Goal: Information Seeking & Learning: Compare options

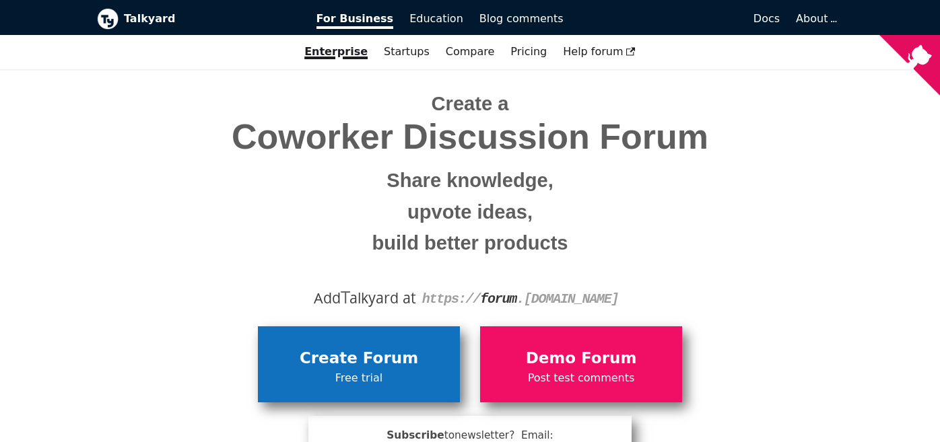
scroll to position [108, 0]
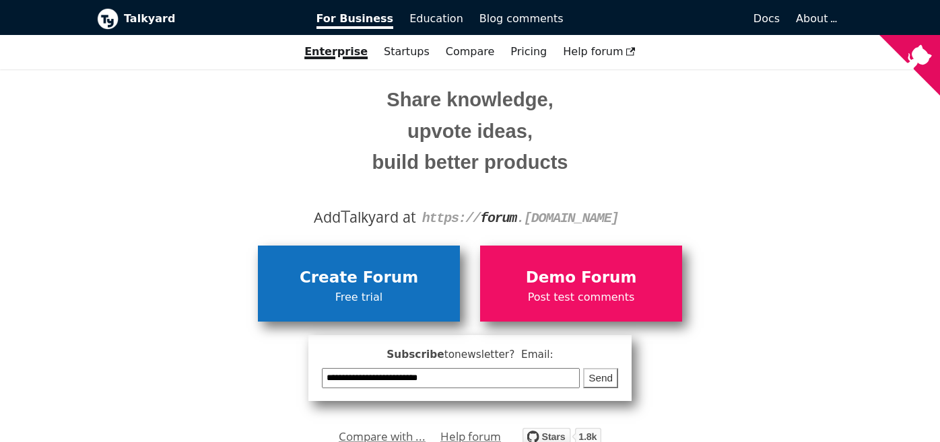
click at [306, 265] on link "Create Forum Free trial" at bounding box center [359, 283] width 202 height 75
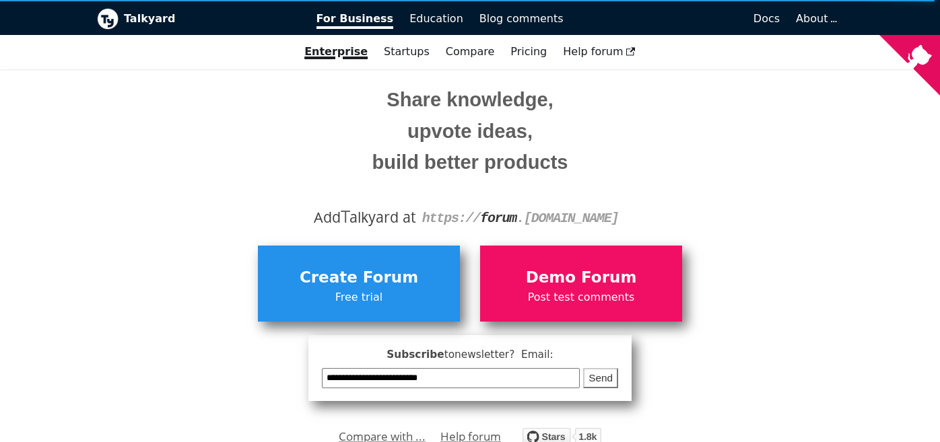
click at [611, 389] on button "Send" at bounding box center [600, 378] width 35 height 21
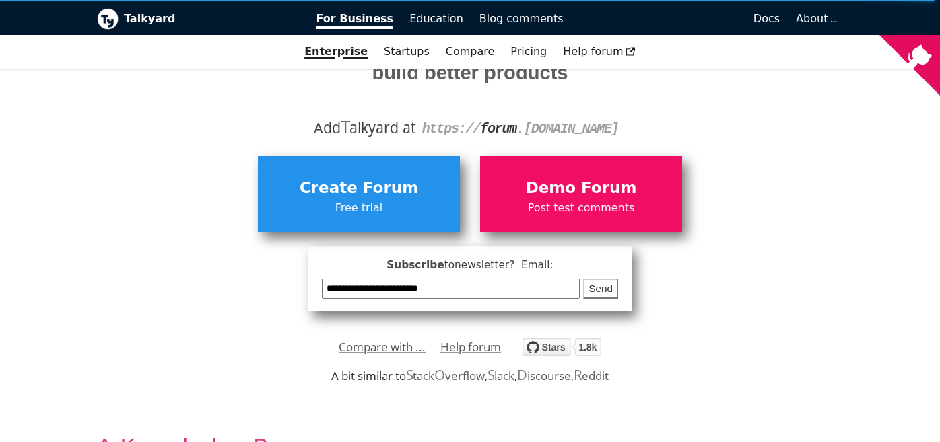
scroll to position [323, 0]
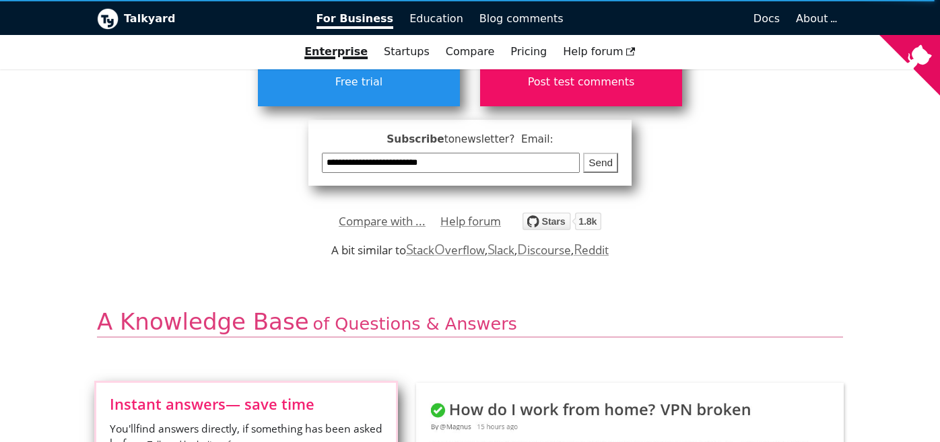
click at [475, 258] on link "S tack O verflow" at bounding box center [445, 249] width 79 height 15
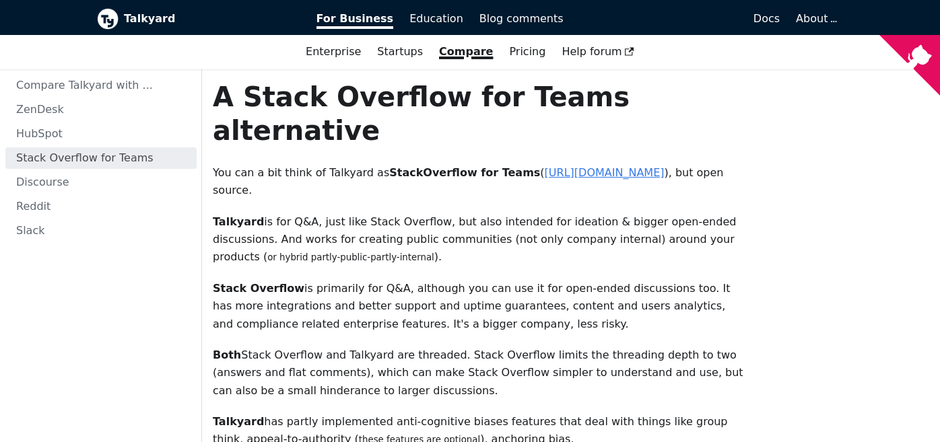
click at [545, 179] on link "[URL][DOMAIN_NAME]" at bounding box center [605, 172] width 120 height 13
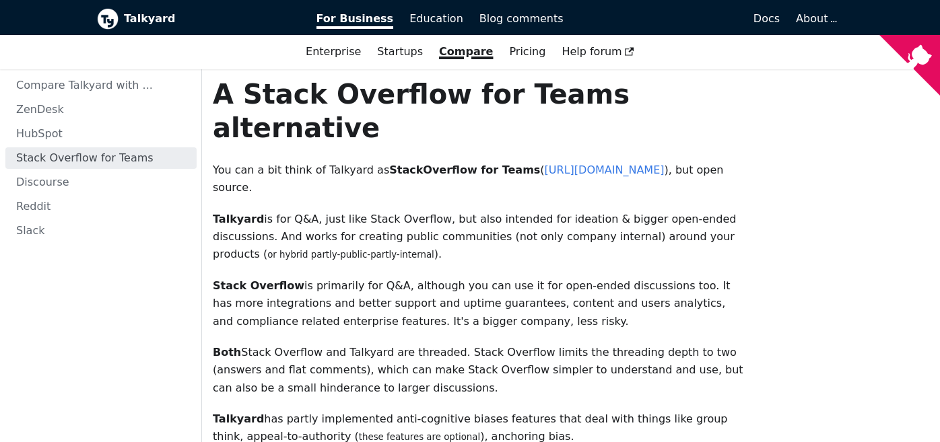
scroll to position [18, 0]
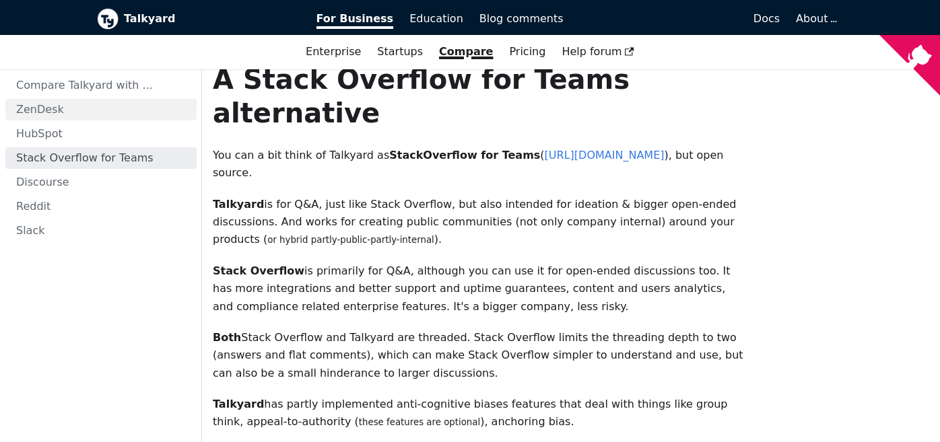
click at [32, 116] on link "ZenDesk" at bounding box center [100, 110] width 191 height 22
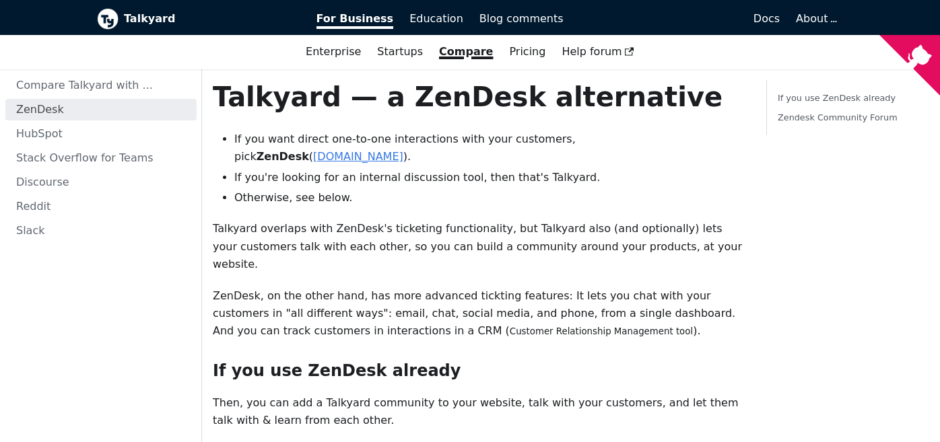
click at [328, 163] on link "[DOMAIN_NAME]" at bounding box center [358, 156] width 90 height 13
click at [38, 217] on link "Reddit" at bounding box center [100, 207] width 191 height 22
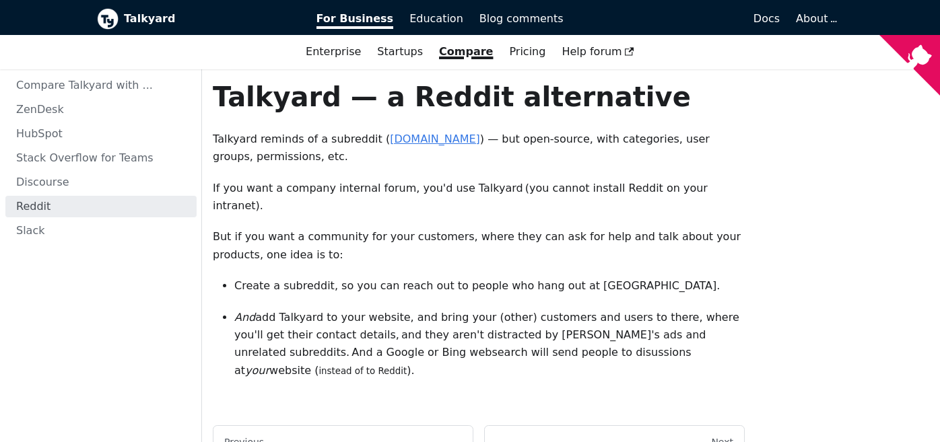
click at [480, 145] on link "[DOMAIN_NAME]" at bounding box center [435, 139] width 90 height 13
